Goal: Task Accomplishment & Management: Manage account settings

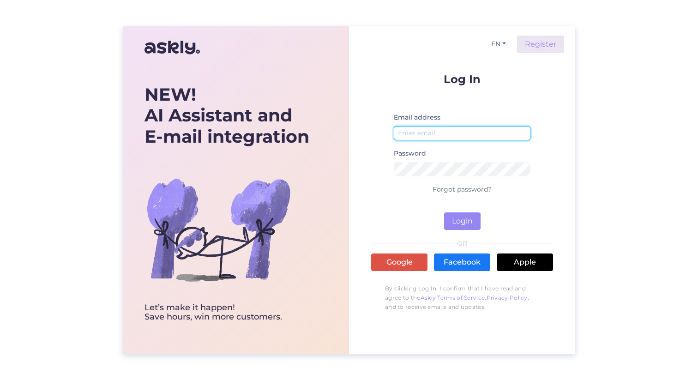
click at [441, 134] on input "email" at bounding box center [462, 133] width 137 height 14
type input "[EMAIL_ADDRESS][DOMAIN_NAME]"
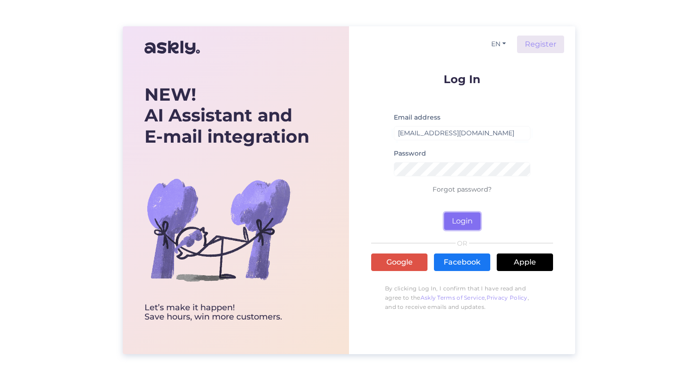
click at [455, 221] on button "Login" at bounding box center [462, 221] width 36 height 18
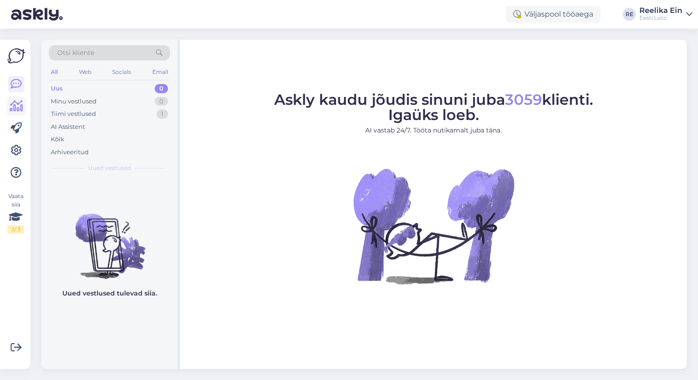
click at [18, 103] on icon at bounding box center [16, 106] width 13 height 11
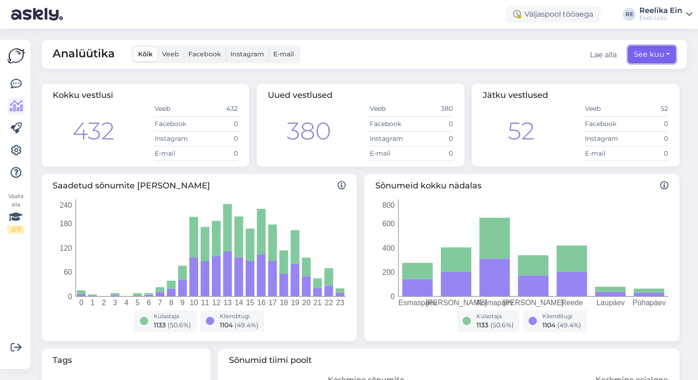
click at [661, 56] on button "See kuu" at bounding box center [652, 55] width 48 height 18
select select "8"
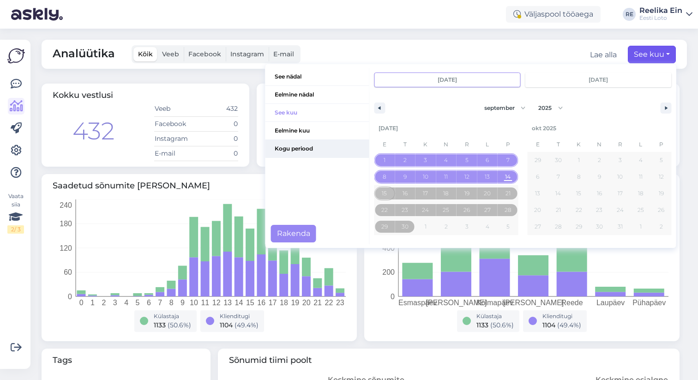
click at [303, 147] on span "Kogu periood" at bounding box center [318, 149] width 104 height 18
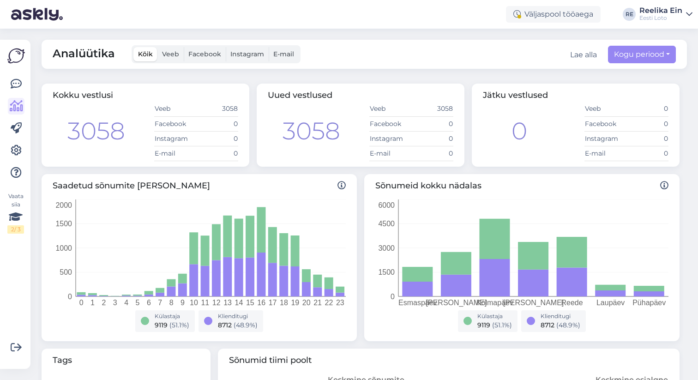
click at [174, 52] on span "Veeb" at bounding box center [170, 54] width 17 height 8
click at [158, 47] on input "Veeb" at bounding box center [158, 47] width 0 height 0
click at [288, 55] on span "E-mail" at bounding box center [283, 54] width 21 height 8
click at [269, 47] on input "E-mail" at bounding box center [269, 47] width 0 height 0
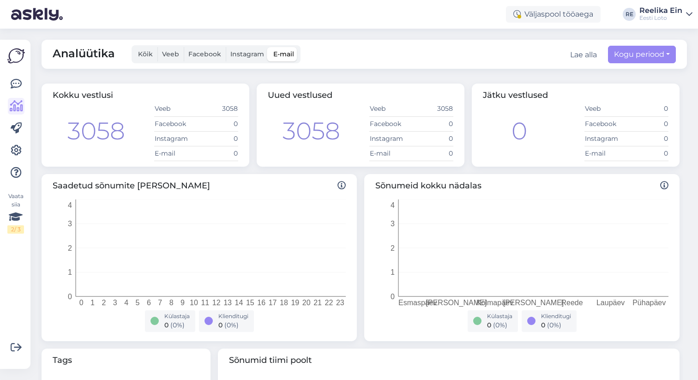
click at [172, 55] on span "Veeb" at bounding box center [170, 54] width 17 height 8
click at [158, 47] on input "Veeb" at bounding box center [158, 47] width 0 height 0
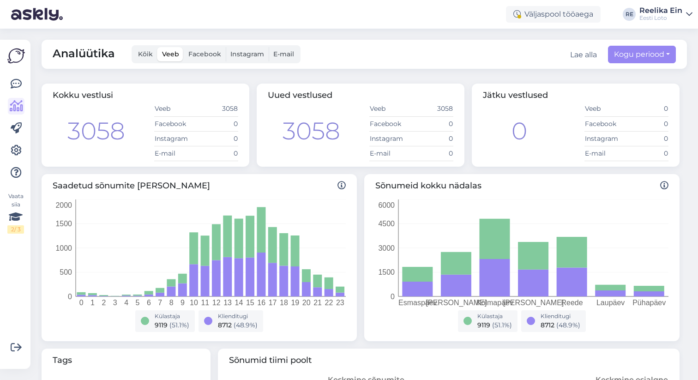
click at [146, 52] on span "Kõik" at bounding box center [145, 54] width 15 height 8
click at [133, 47] on input "Kõik" at bounding box center [133, 47] width 0 height 0
click at [670, 55] on button "Kogu periood" at bounding box center [642, 55] width 68 height 18
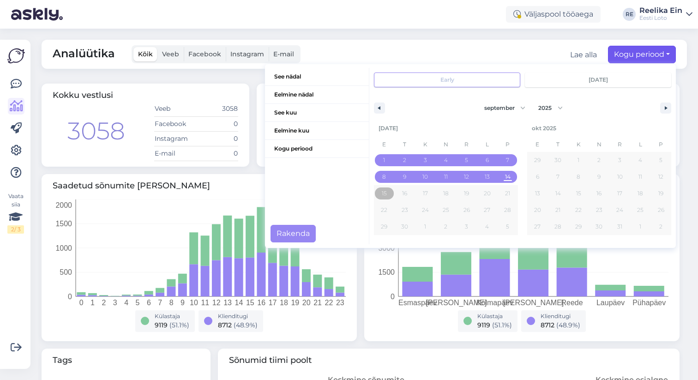
click at [378, 55] on div "Analüütika Kõik Veeb Facebook Instagram E-mail Lae alla Kogu periood See nädal …" at bounding box center [365, 54] width 646 height 29
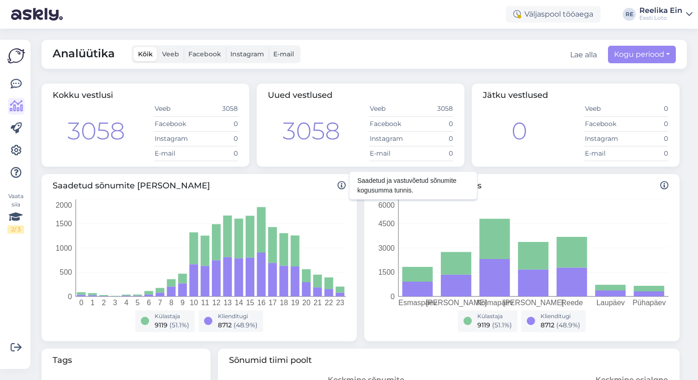
click at [340, 185] on icon at bounding box center [342, 186] width 8 height 8
click at [648, 56] on button "Kogu periood" at bounding box center [642, 55] width 68 height 18
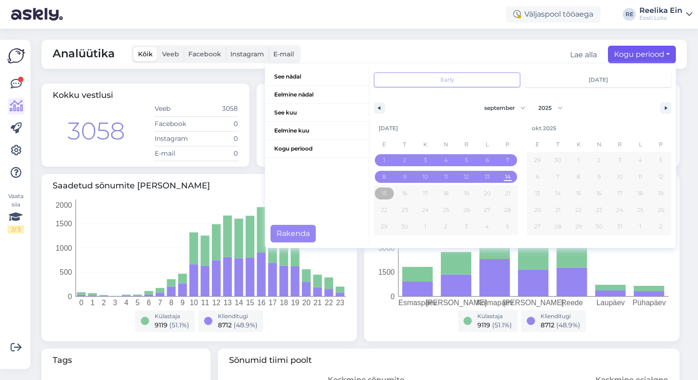
click at [38, 279] on div "Saadetud sõnumite arv tunnis 0 1 2 3 4 5 6 7 8 9 10 11 12 13 14 15 16 17 18 19 …" at bounding box center [361, 257] width 646 height 175
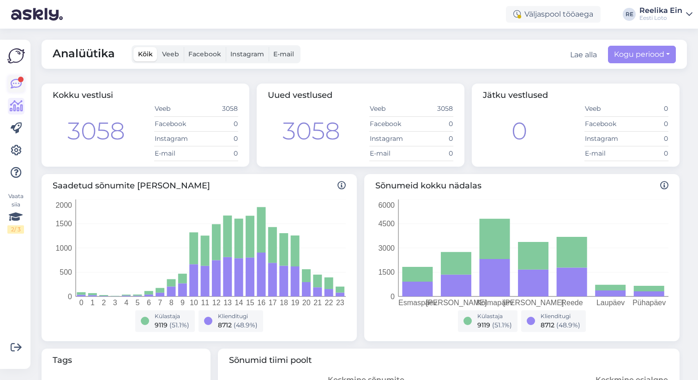
click at [11, 78] on link at bounding box center [16, 84] width 17 height 17
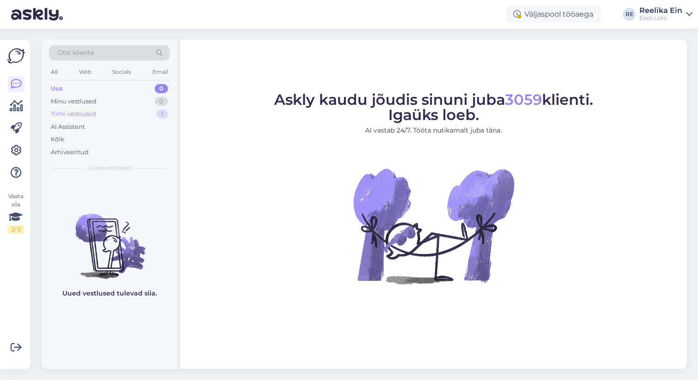
click at [65, 114] on div "Tiimi vestlused" at bounding box center [73, 113] width 45 height 9
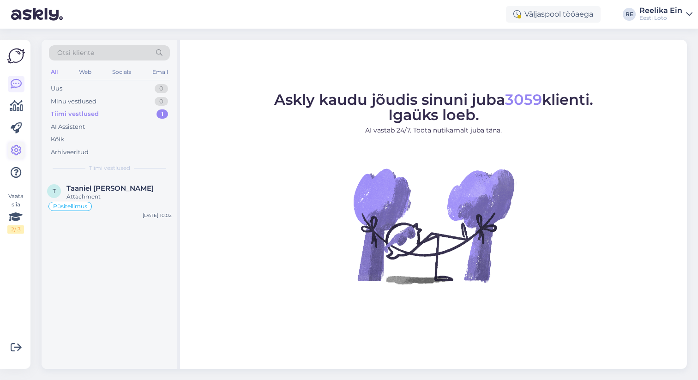
click at [17, 152] on icon at bounding box center [16, 150] width 11 height 11
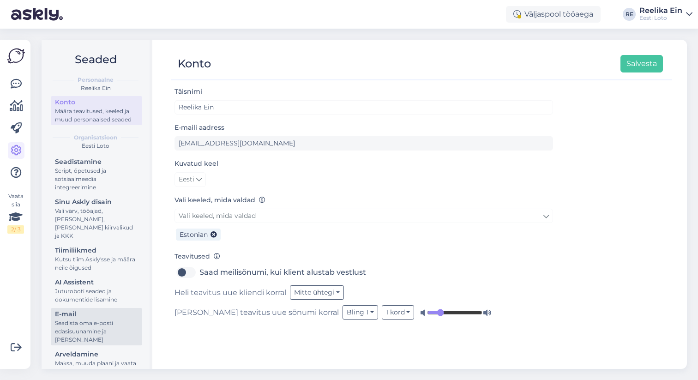
click at [116, 319] on div "Seadista oma e-posti edasisuunamine ja [PERSON_NAME]" at bounding box center [96, 331] width 83 height 25
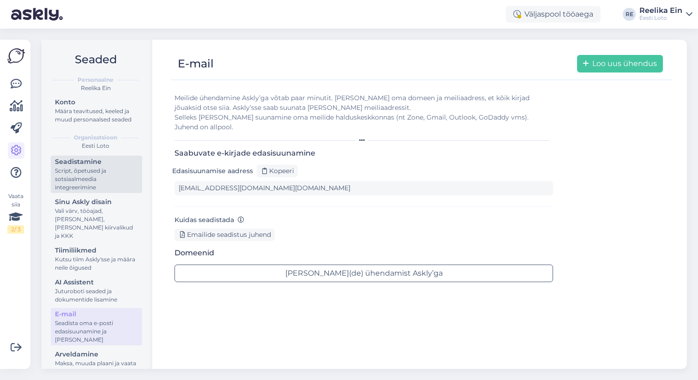
scroll to position [8, 0]
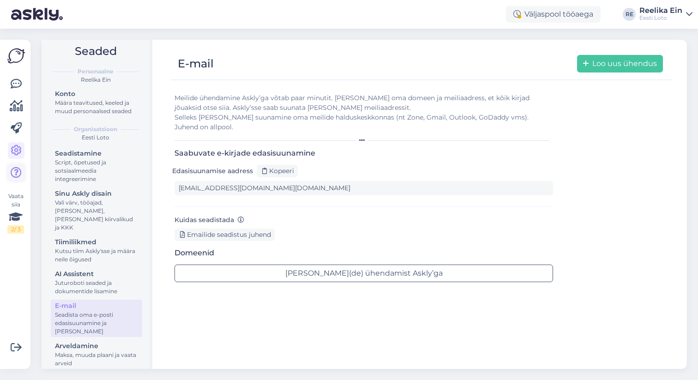
click at [17, 174] on icon at bounding box center [16, 172] width 11 height 11
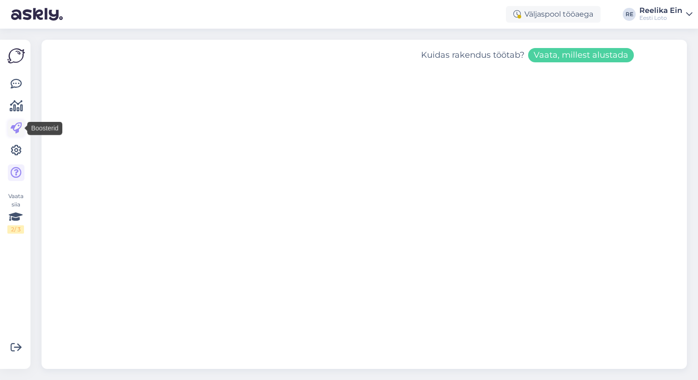
click at [20, 125] on icon at bounding box center [16, 128] width 11 height 11
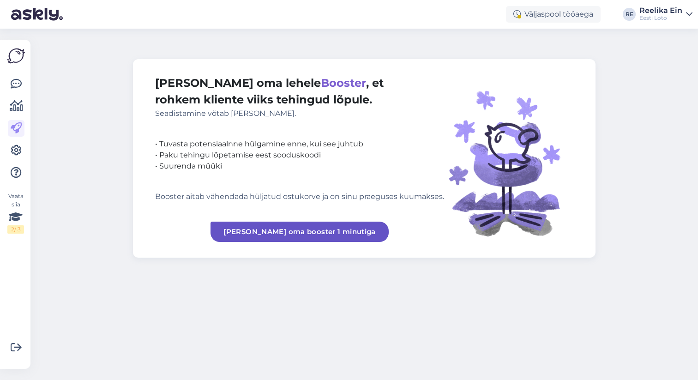
click at [17, 57] on img at bounding box center [16, 56] width 18 height 18
click at [18, 170] on icon at bounding box center [16, 172] width 11 height 11
